Goal: Task Accomplishment & Management: Complete application form

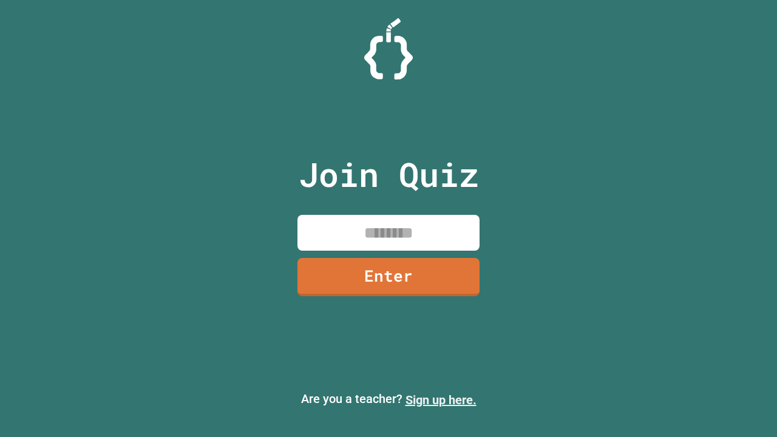
click at [440, 400] on link "Sign up here." at bounding box center [440, 399] width 71 height 15
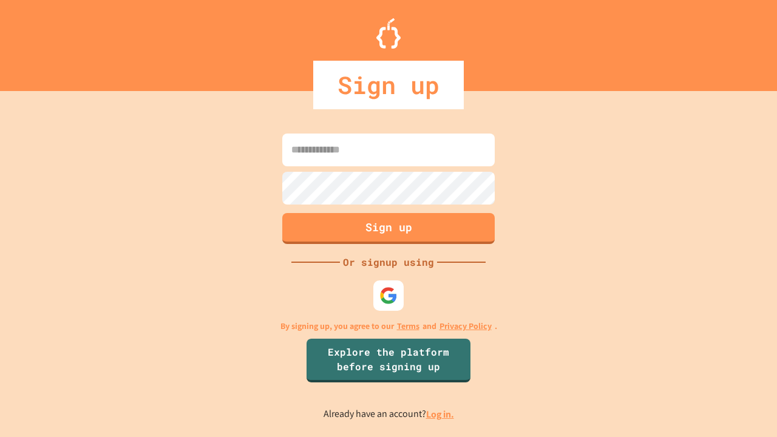
click at [440, 414] on link "Log in." at bounding box center [440, 414] width 28 height 13
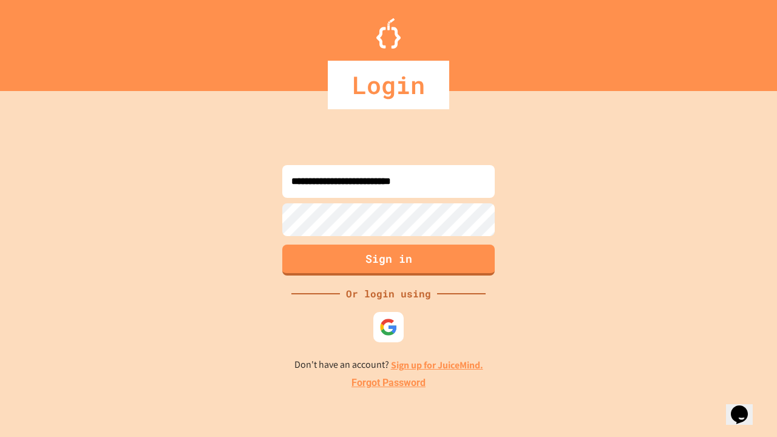
type input "**********"
